Goal: Transaction & Acquisition: Obtain resource

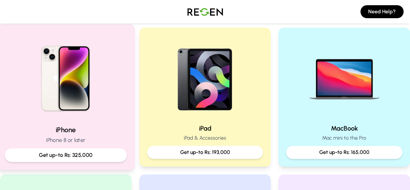
scroll to position [130, 0]
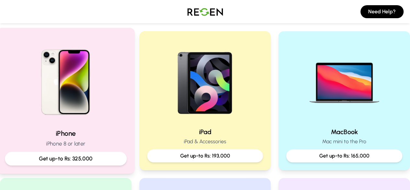
click at [71, 142] on p "iPhone 8 or later" at bounding box center [66, 143] width 122 height 8
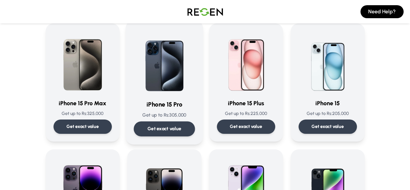
scroll to position [65, 0]
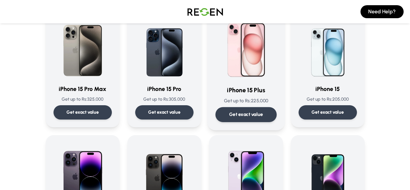
click at [263, 113] on p "Get exact value" at bounding box center [246, 114] width 34 height 7
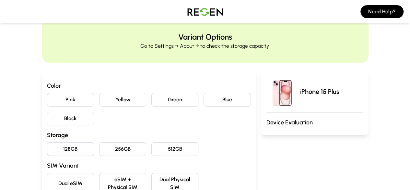
scroll to position [32, 0]
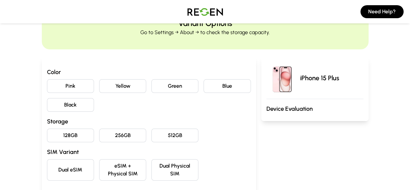
click at [218, 88] on button "Blue" at bounding box center [227, 86] width 47 height 14
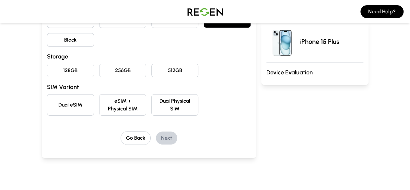
scroll to position [65, 0]
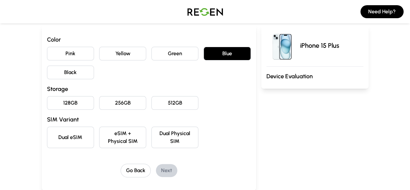
drag, startPoint x: 51, startPoint y: 102, endPoint x: 108, endPoint y: 106, distance: 57.6
click at [108, 106] on div "128GB 256GB 512GB" at bounding box center [149, 103] width 204 height 14
click at [108, 106] on button "256GB" at bounding box center [122, 103] width 47 height 14
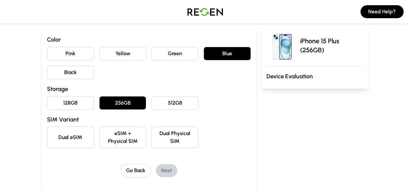
click at [102, 135] on button "eSIM + Physical SIM" at bounding box center [122, 136] width 47 height 21
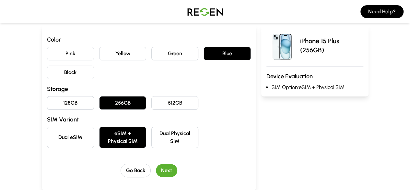
click at [141, 163] on div "Go Back Next" at bounding box center [149, 170] width 204 height 14
click at [156, 164] on button "Next" at bounding box center [166, 170] width 21 height 13
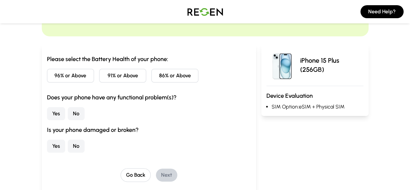
scroll to position [32, 0]
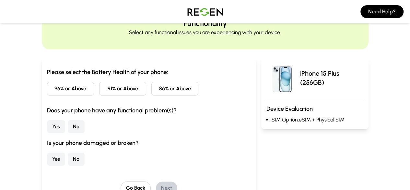
click at [158, 91] on button "86% or Above" at bounding box center [174, 89] width 47 height 14
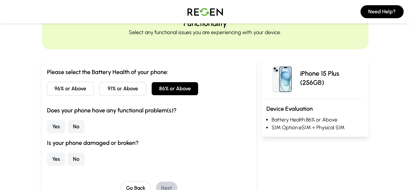
click at [68, 128] on button "No" at bounding box center [76, 126] width 17 height 13
click at [68, 162] on button "No" at bounding box center [76, 158] width 17 height 13
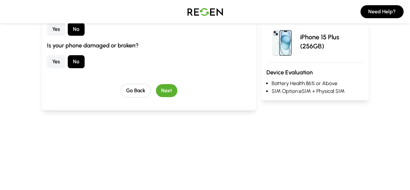
click at [163, 90] on button "Next" at bounding box center [166, 90] width 21 height 13
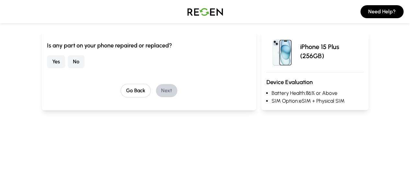
scroll to position [0, 0]
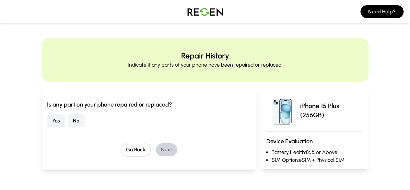
click at [68, 116] on button "No" at bounding box center [76, 120] width 17 height 13
click at [161, 149] on button "Next" at bounding box center [166, 149] width 21 height 13
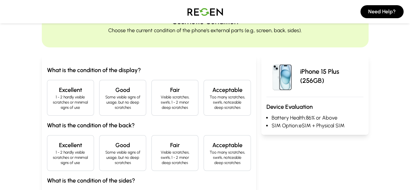
scroll to position [65, 0]
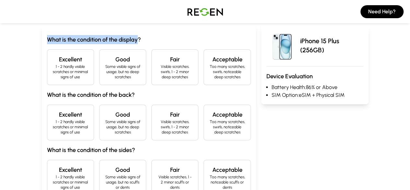
drag, startPoint x: 8, startPoint y: 39, endPoint x: 100, endPoint y: 39, distance: 92.4
click at [100, 39] on h3 "What is the condition of the display?" at bounding box center [149, 39] width 204 height 9
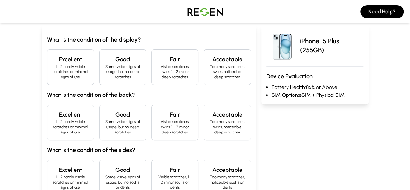
click at [105, 72] on p "Some visible signs of usage, but no deep scratches" at bounding box center [123, 72] width 36 height 16
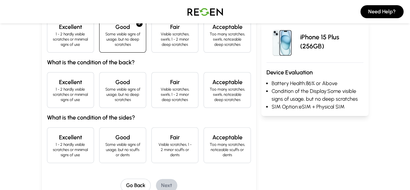
click at [53, 80] on h4 "Excellent" at bounding box center [71, 82] width 36 height 9
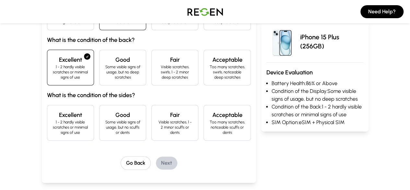
scroll to position [130, 0]
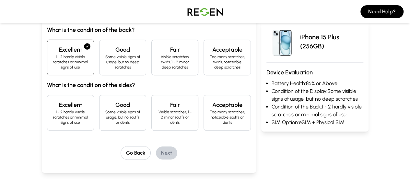
click at [53, 100] on h4 "Excellent" at bounding box center [71, 104] width 36 height 9
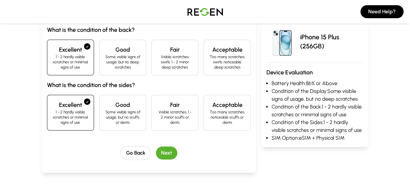
click at [156, 146] on button "Next" at bounding box center [166, 152] width 21 height 13
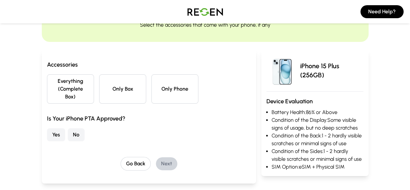
scroll to position [26, 0]
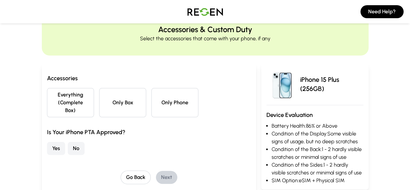
click at [54, 102] on button "Everything (Complete Box)" at bounding box center [70, 102] width 47 height 29
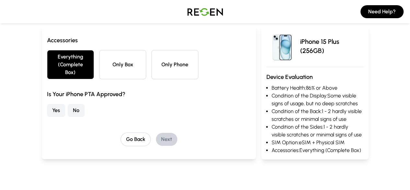
scroll to position [91, 0]
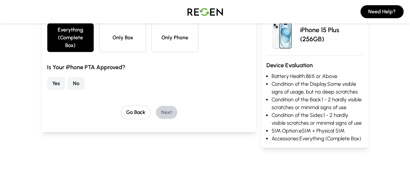
drag, startPoint x: 29, startPoint y: 74, endPoint x: 54, endPoint y: 88, distance: 29.2
click at [47, 77] on div "Yes No" at bounding box center [149, 83] width 204 height 13
click at [68, 77] on button "No" at bounding box center [76, 83] width 17 height 13
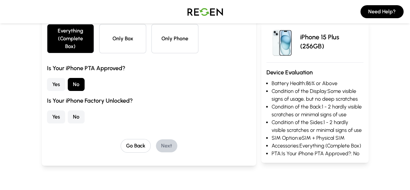
scroll to position [97, 0]
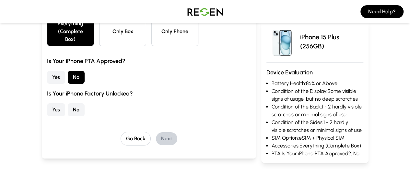
click at [68, 103] on button "No" at bounding box center [76, 109] width 17 height 13
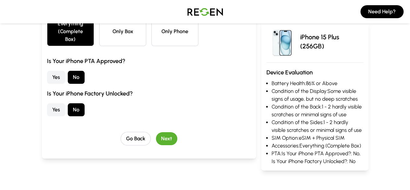
click at [156, 132] on button "Next" at bounding box center [166, 138] width 21 height 13
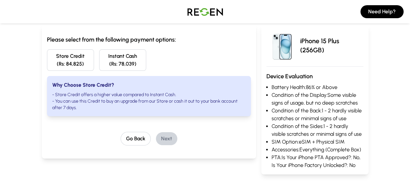
scroll to position [0, 0]
